Goal: Task Accomplishment & Management: Manage account settings

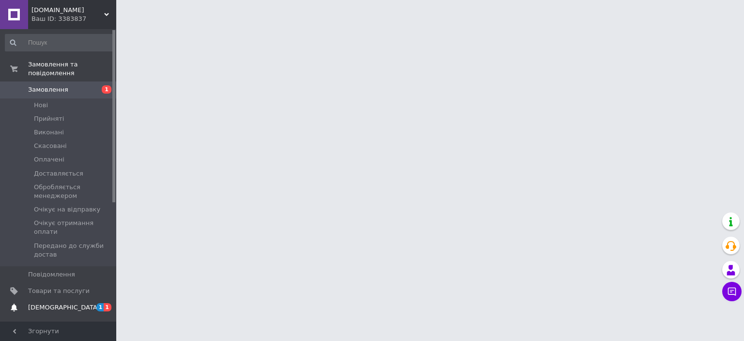
click at [50, 303] on span "[DEMOGRAPHIC_DATA]" at bounding box center [64, 307] width 72 height 9
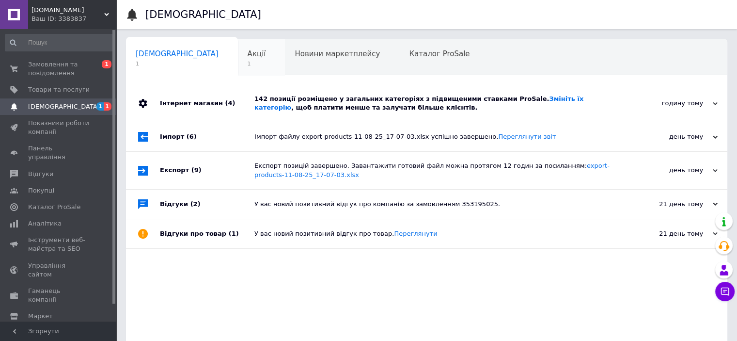
click at [248, 60] on span "1" at bounding box center [257, 63] width 18 height 7
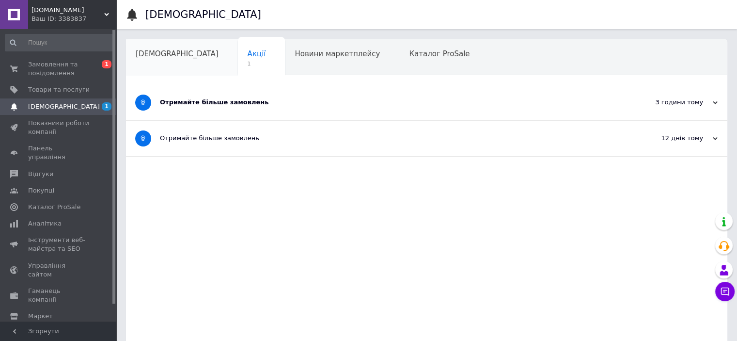
click at [174, 58] on span "[DEMOGRAPHIC_DATA]" at bounding box center [177, 53] width 83 height 9
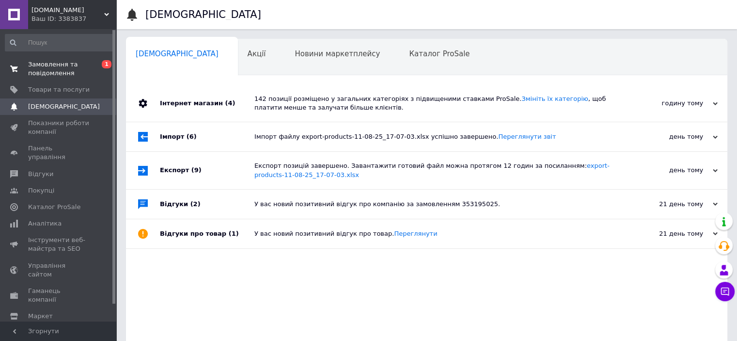
click at [54, 63] on span "Замовлення та повідомлення" at bounding box center [59, 68] width 62 height 17
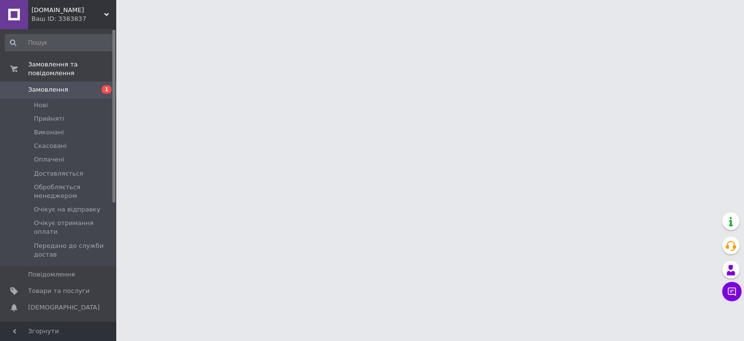
click at [58, 85] on span "Замовлення" at bounding box center [48, 89] width 40 height 9
